Goal: Use online tool/utility

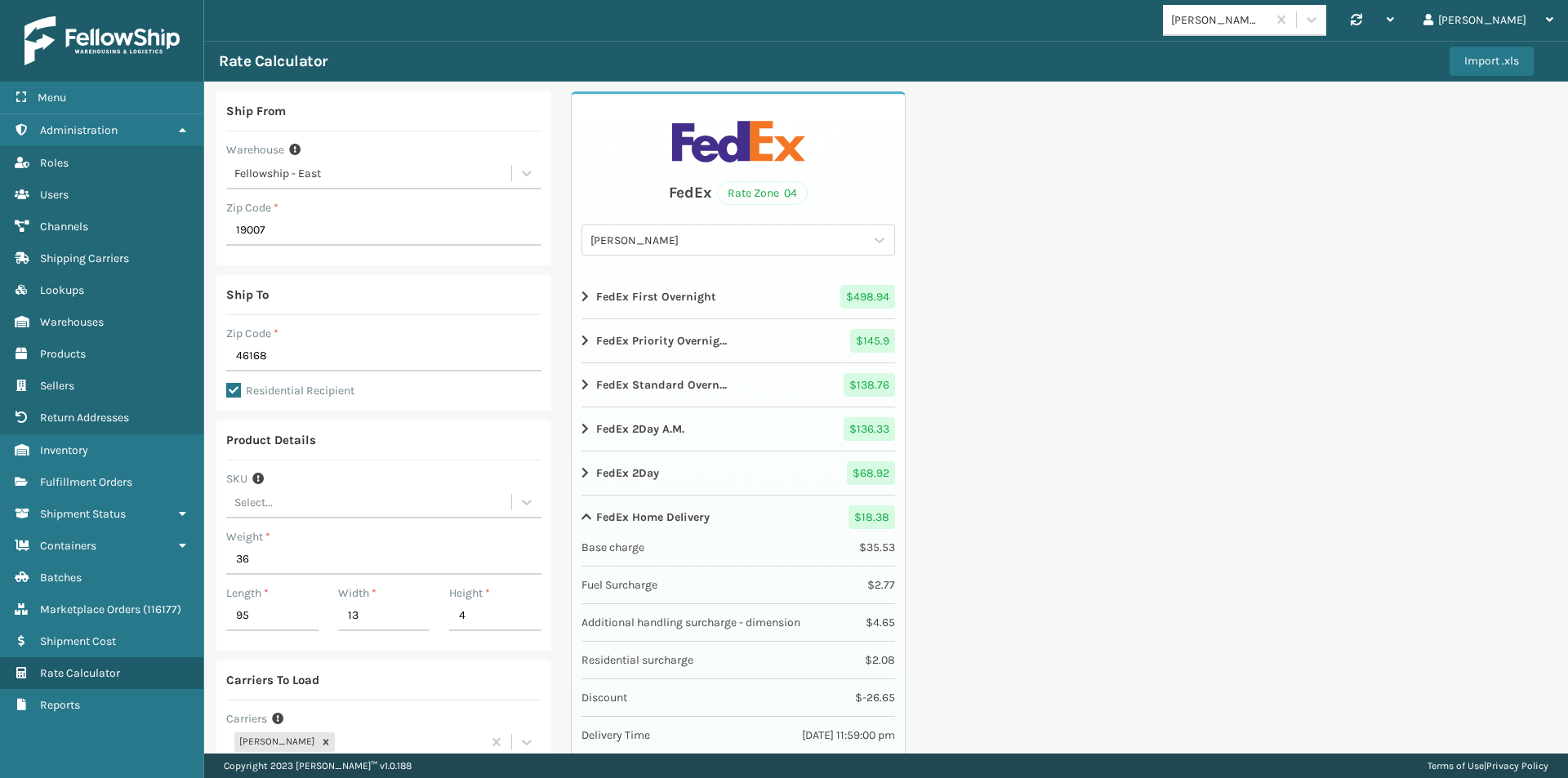
scroll to position [81, 0]
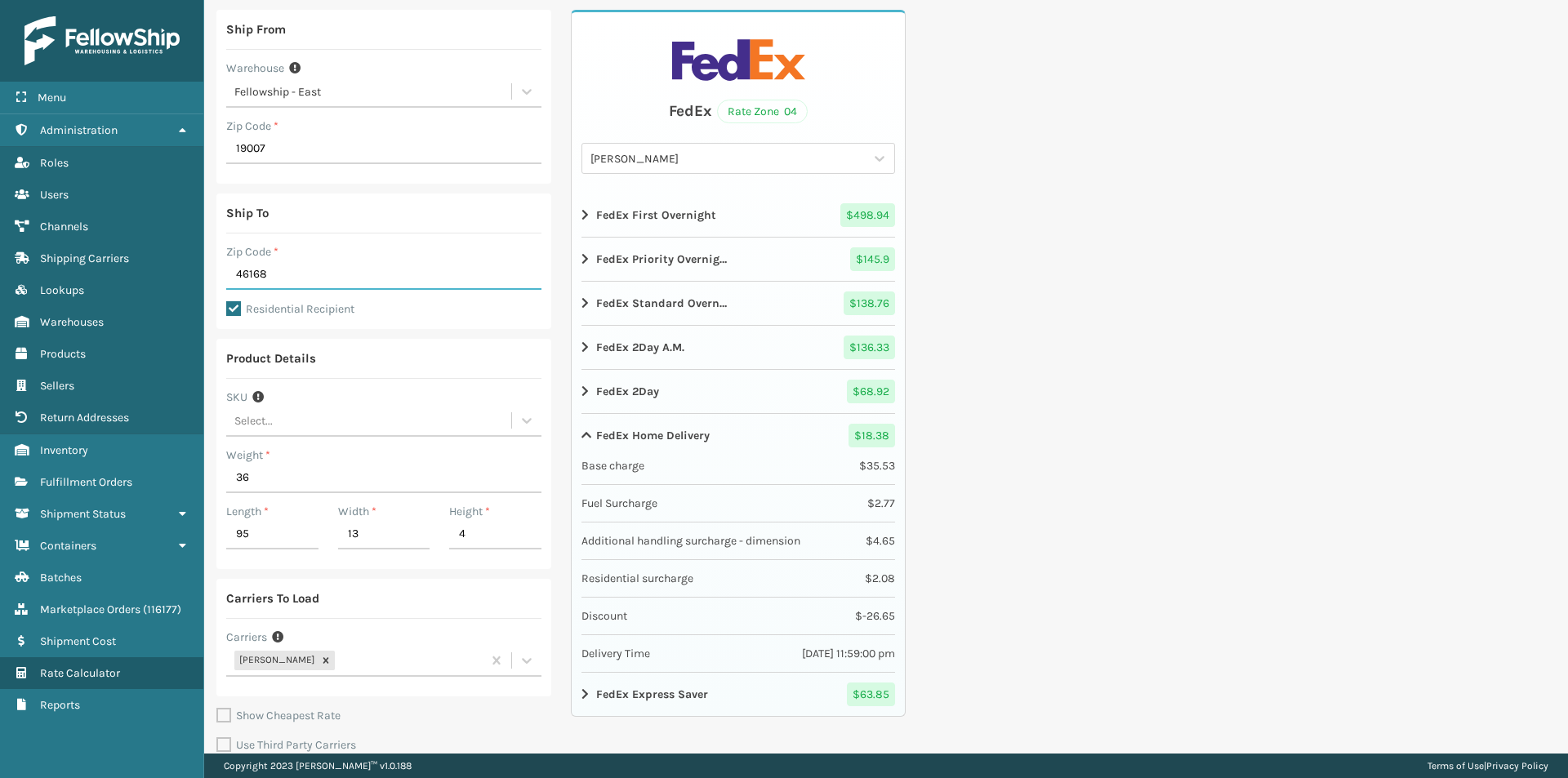
click at [233, 276] on input "46168" at bounding box center [384, 275] width 315 height 30
type input "92553"
click at [394, 341] on div "Product Details SKU Select... Weight * 36 Length * 95 Width * 13 Height * 4" at bounding box center [384, 453] width 335 height 230
click at [249, 479] on input "36" at bounding box center [384, 478] width 315 height 30
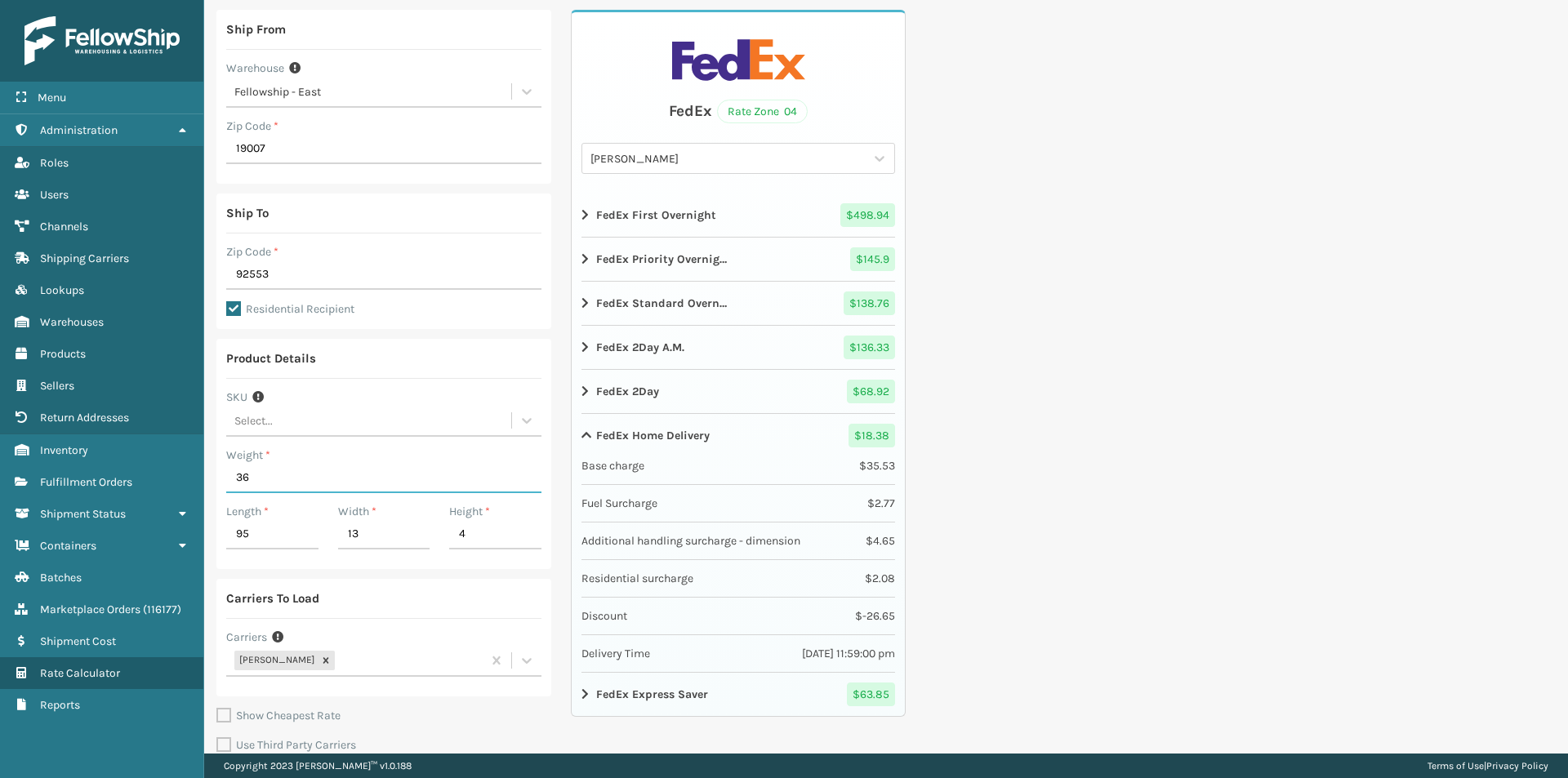
click at [249, 479] on input "36" at bounding box center [384, 478] width 315 height 30
click at [262, 482] on input "36" at bounding box center [384, 478] width 315 height 30
drag, startPoint x: 261, startPoint y: 478, endPoint x: 225, endPoint y: 475, distance: 36.1
click at [225, 475] on div "Product Details SKU Select... Weight * 36 Length * 95 Width * 13 Height * 4" at bounding box center [384, 453] width 335 height 230
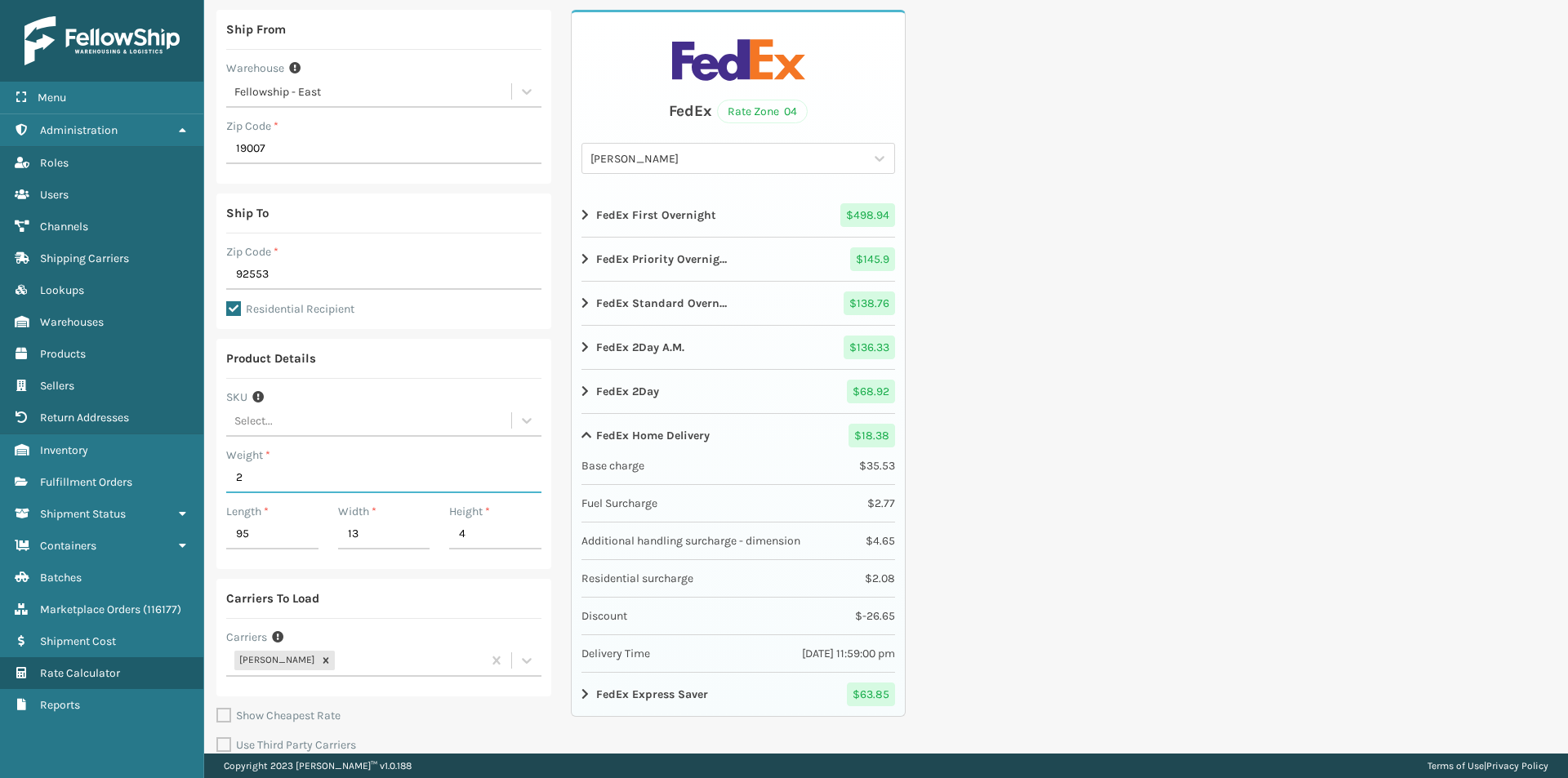
type input "2"
click at [254, 527] on input "95" at bounding box center [272, 534] width 92 height 30
click at [249, 534] on input "95" at bounding box center [272, 534] width 92 height 30
type input "19"
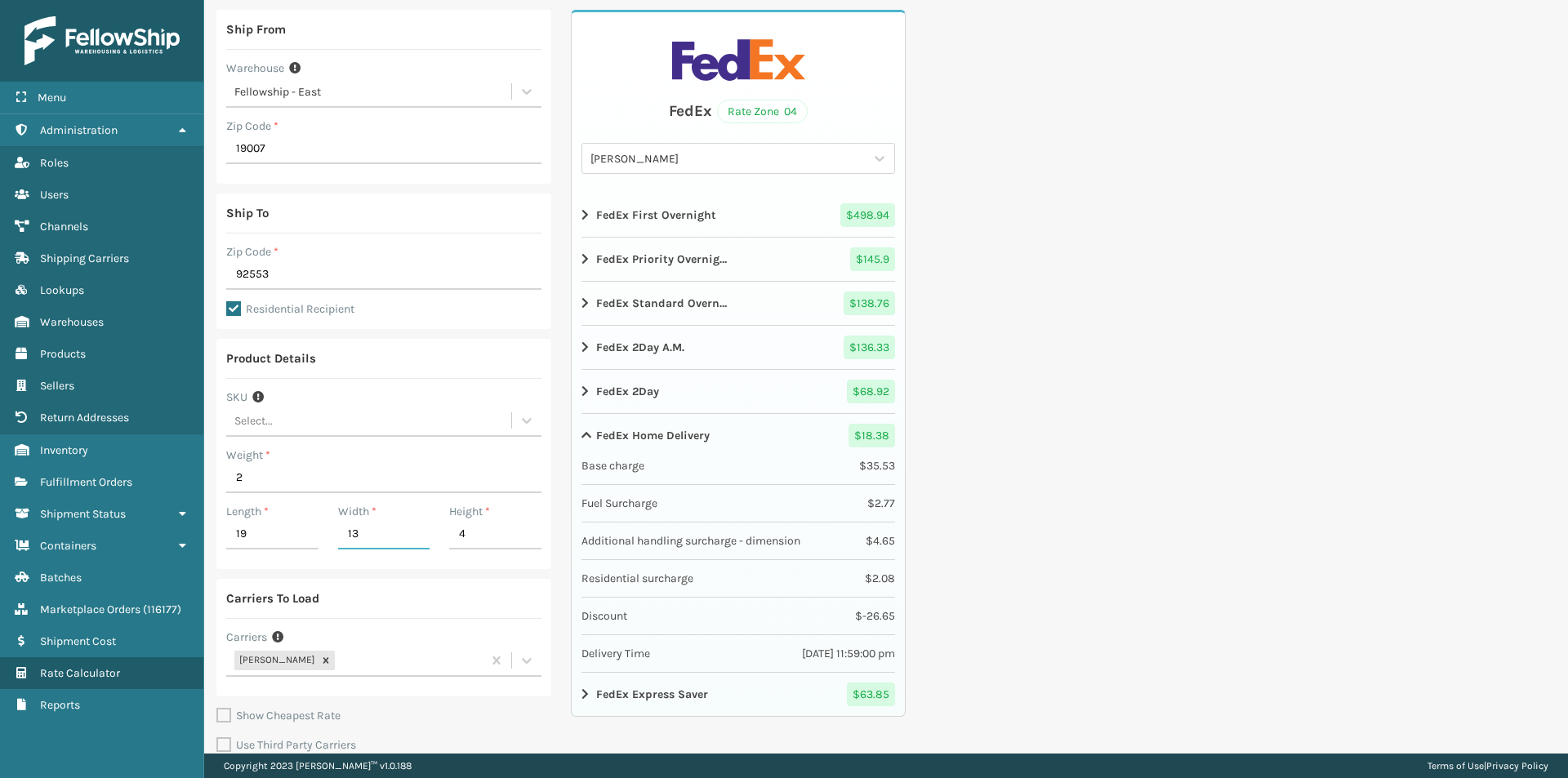
click at [357, 530] on input "13" at bounding box center [384, 534] width 92 height 30
type input "17"
click at [462, 534] on input "4" at bounding box center [495, 534] width 92 height 30
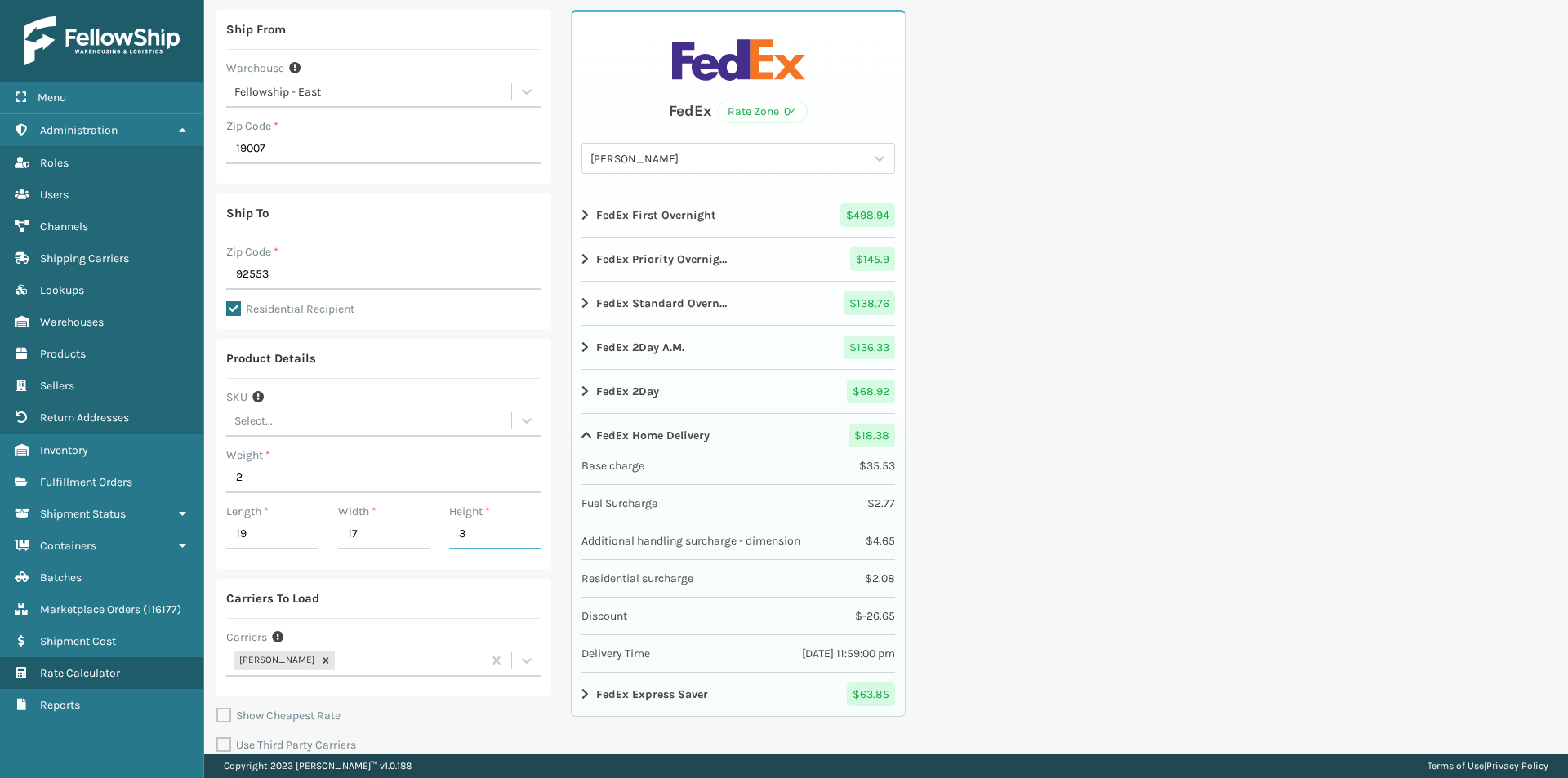
type input "3"
click at [448, 572] on div "Ship From Warehouse Fellowship - East Zip Code * 19007 Ship To Zip Code * 92553…" at bounding box center [384, 407] width 335 height 794
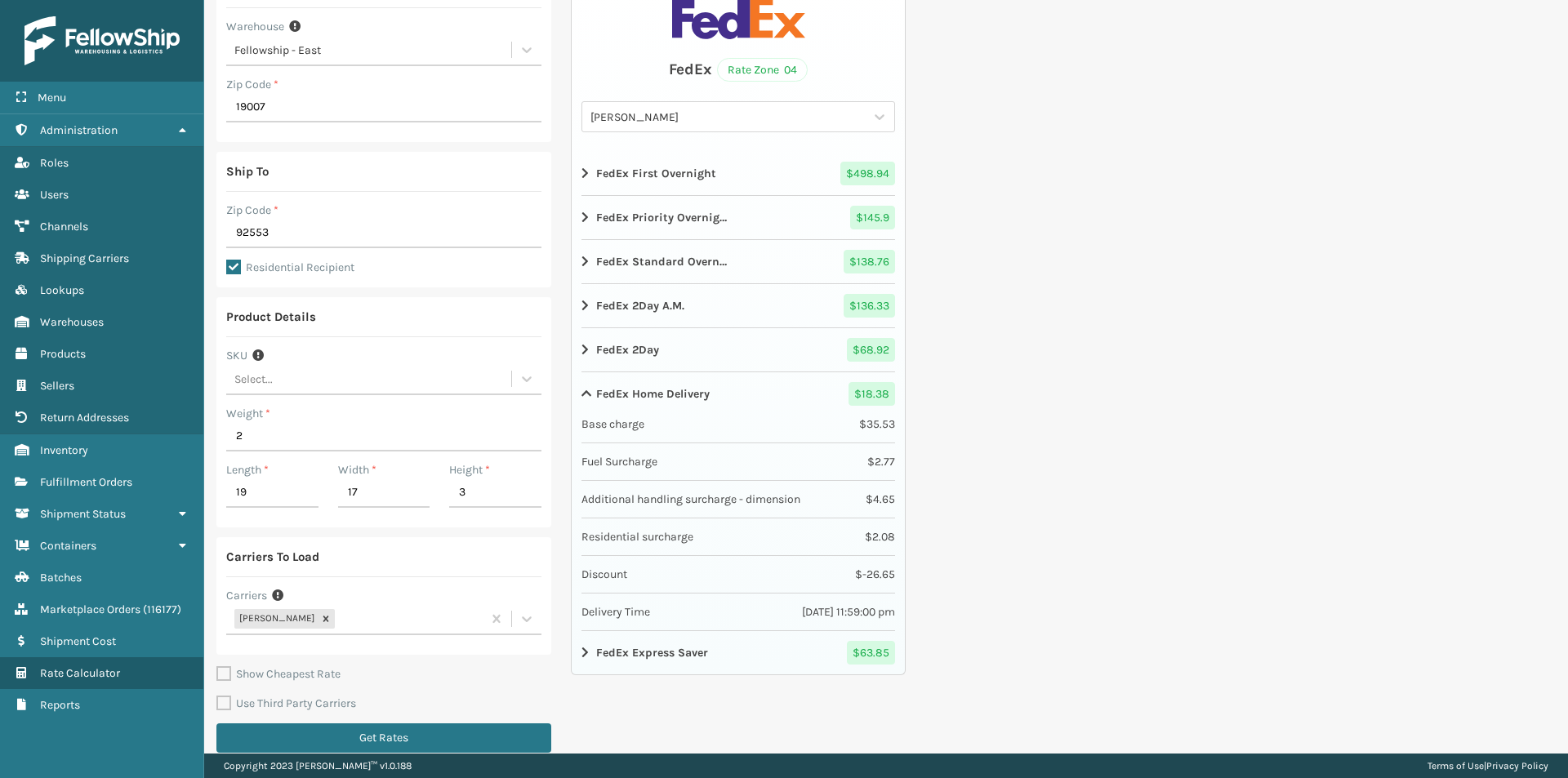
scroll to position [142, 0]
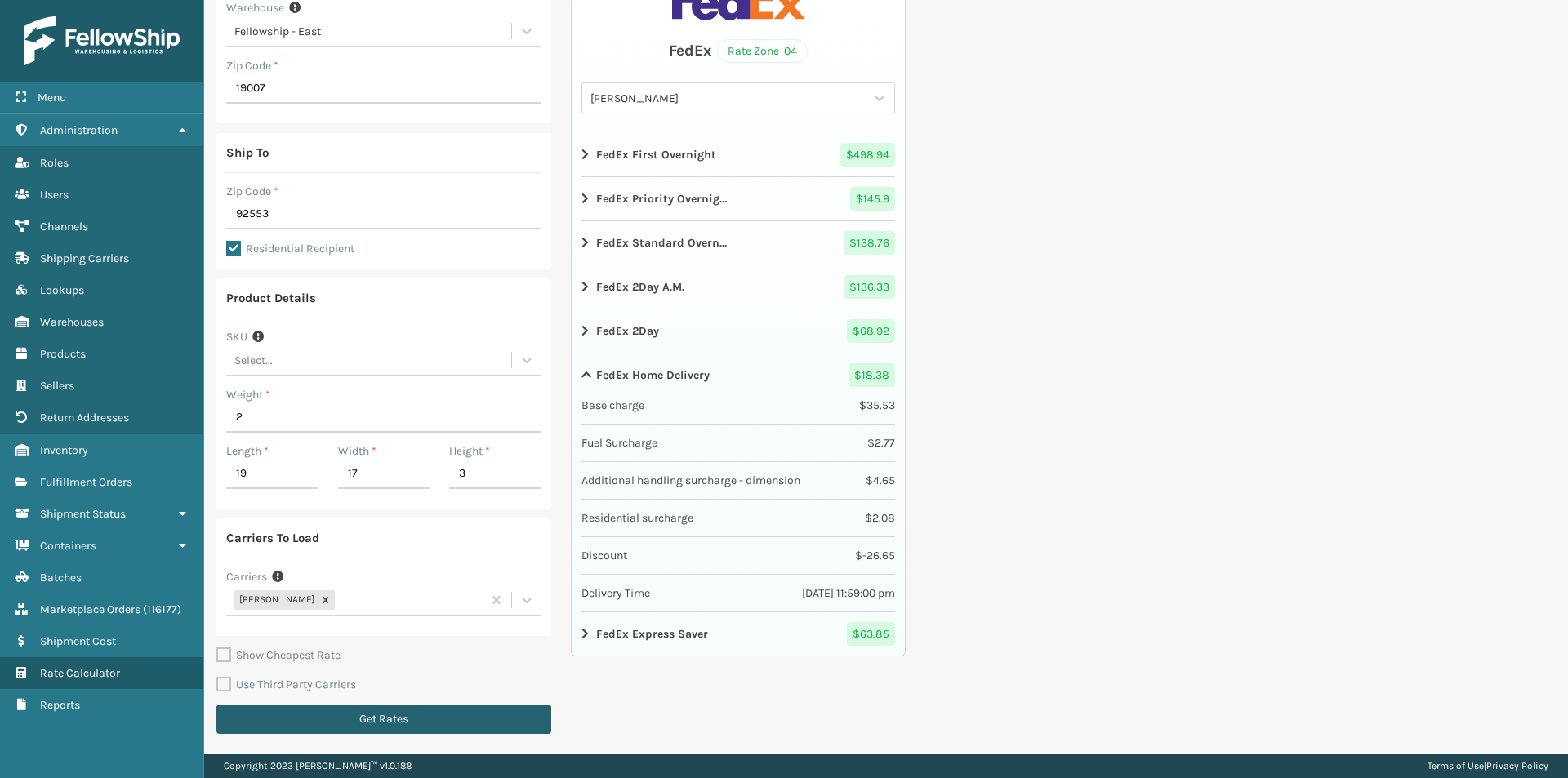
click at [306, 719] on button "Get Rates" at bounding box center [384, 719] width 335 height 30
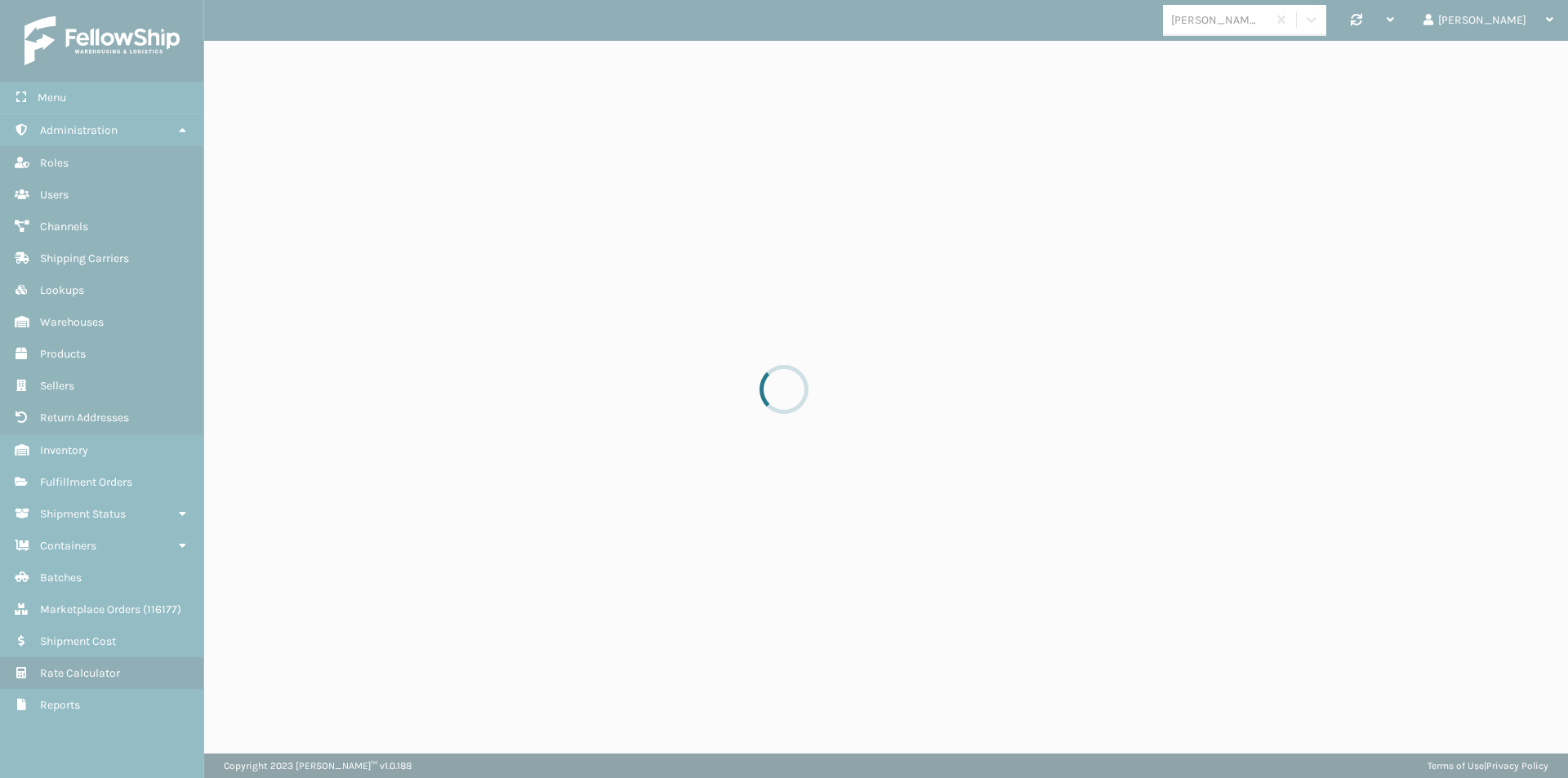
scroll to position [0, 0]
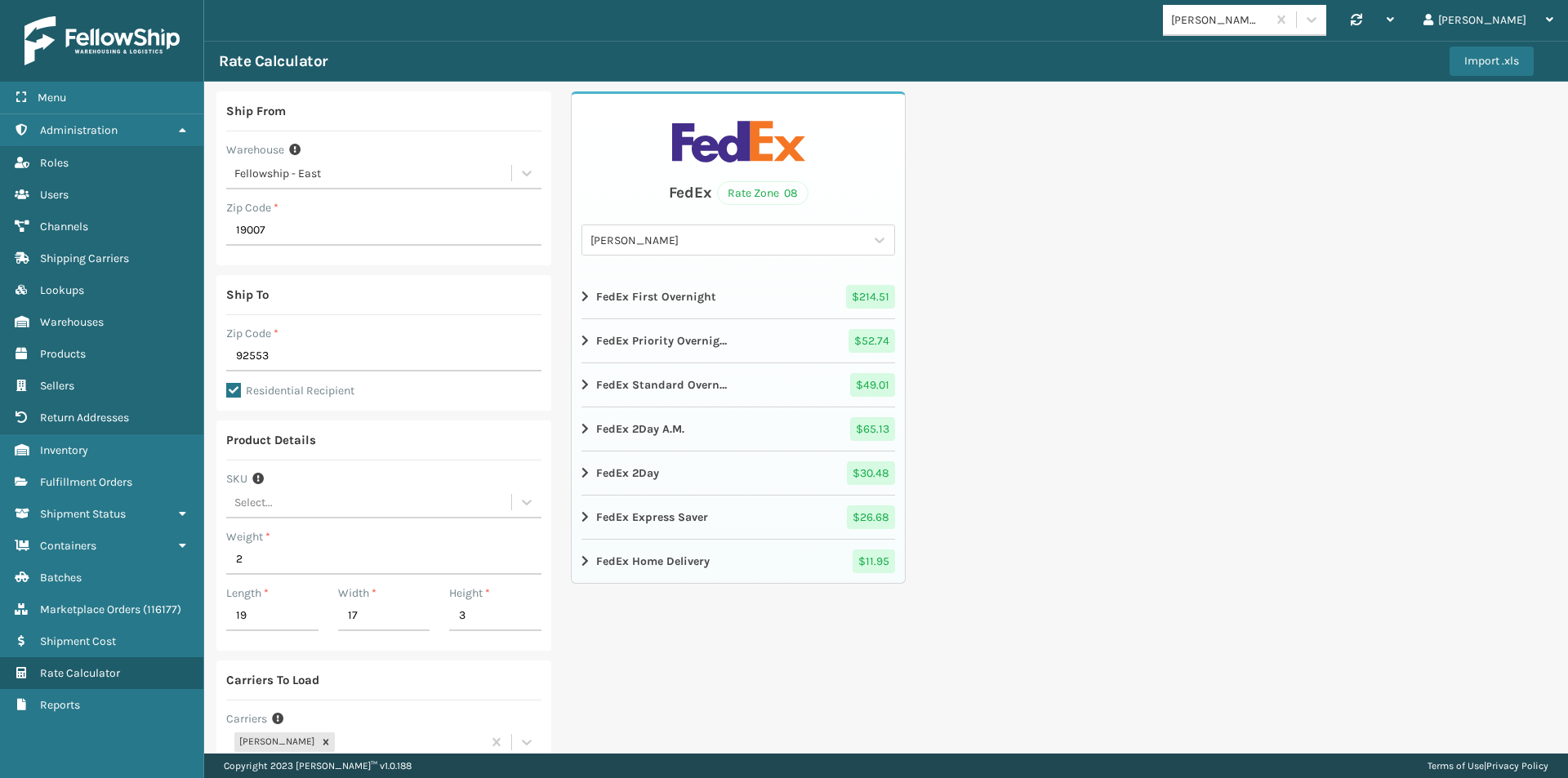
click at [690, 563] on strong "FedEx Home Delivery" at bounding box center [652, 561] width 114 height 17
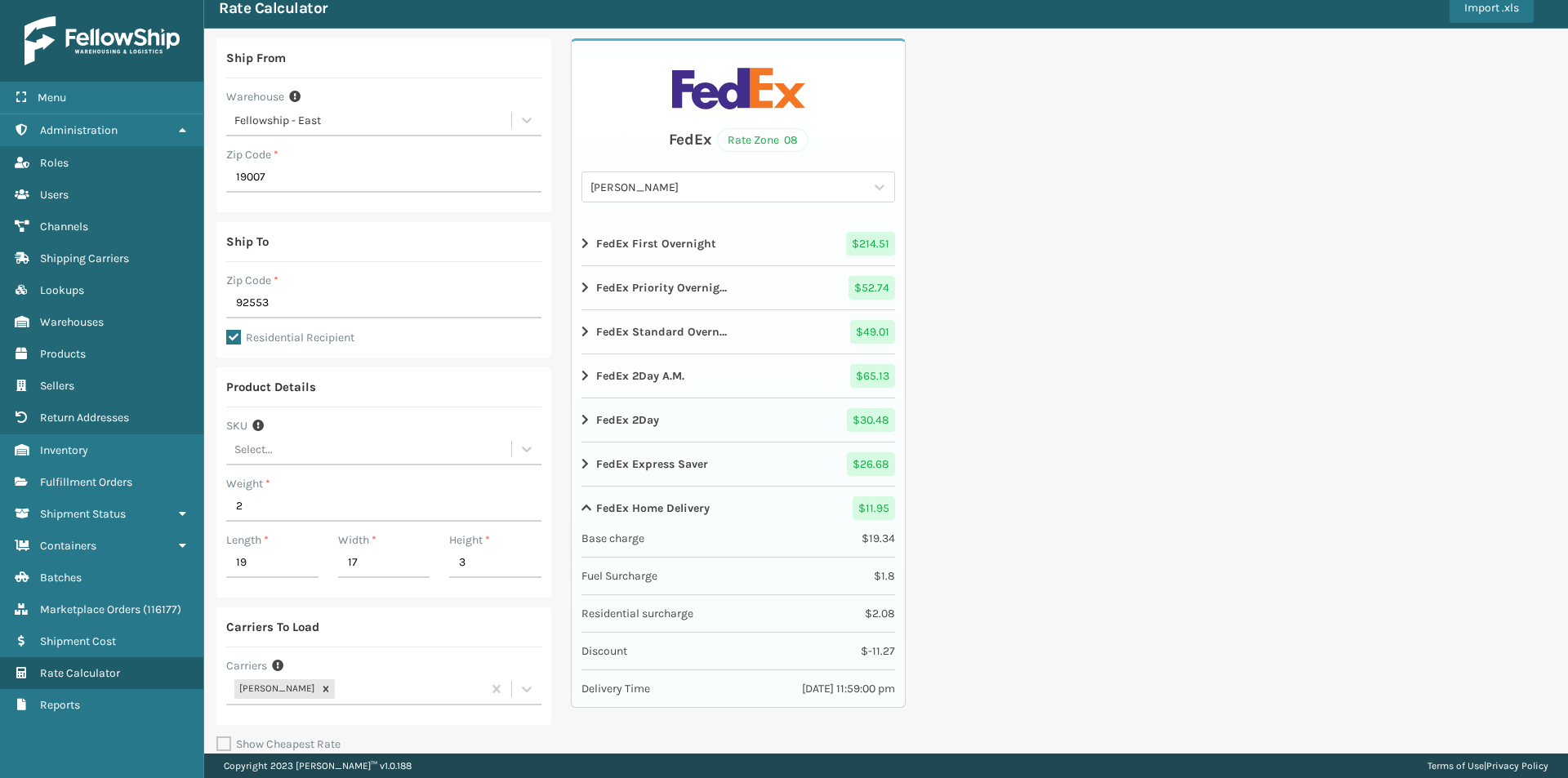
scroll to position [81, 0]
